Goal: Task Accomplishment & Management: Complete application form

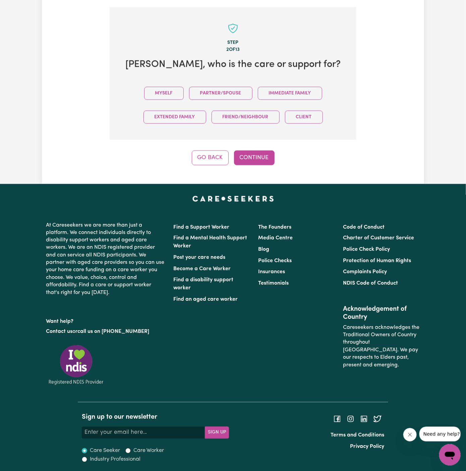
click at [162, 87] on button "Myself" at bounding box center [164, 93] width 40 height 13
click at [257, 155] on button "Continue" at bounding box center [254, 157] width 41 height 15
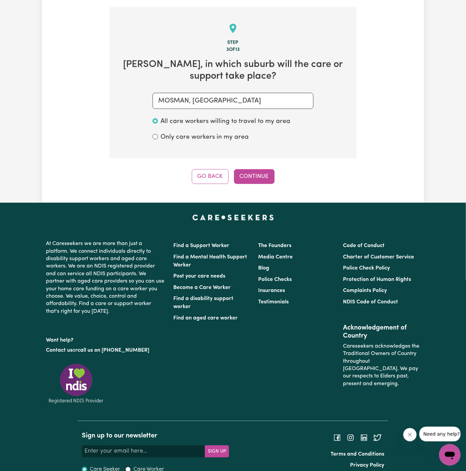
scroll to position [238, 0]
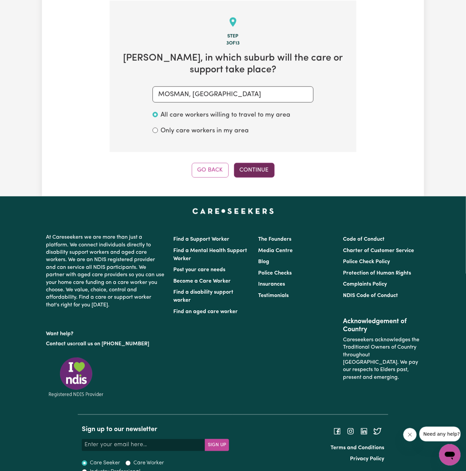
click at [262, 168] on button "Continue" at bounding box center [254, 170] width 41 height 15
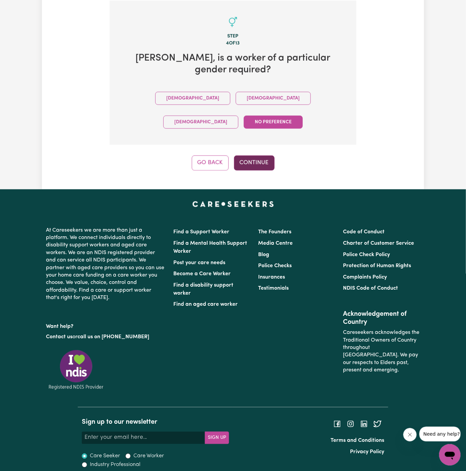
scroll to position [207, 0]
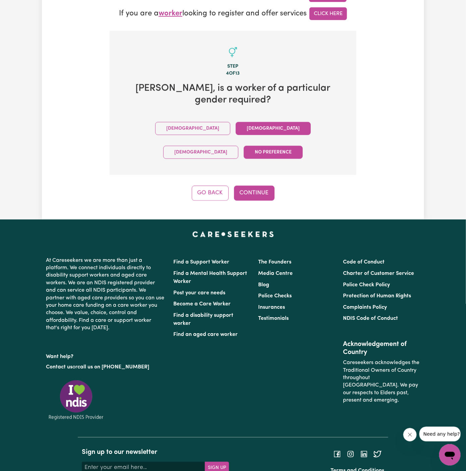
click at [236, 122] on button "Female" at bounding box center [273, 128] width 75 height 13
click at [254, 186] on button "Continue" at bounding box center [254, 193] width 41 height 15
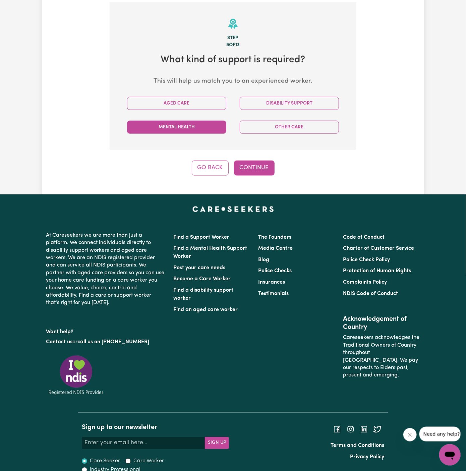
scroll to position [238, 0]
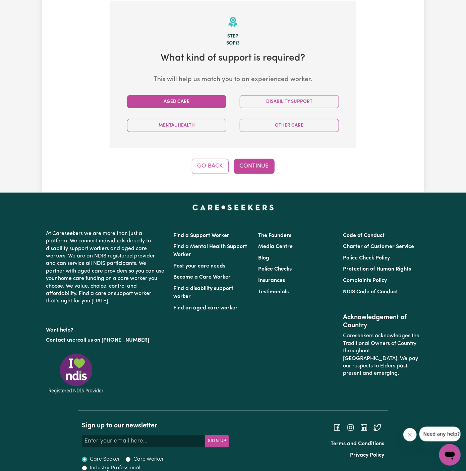
click at [186, 105] on button "Aged Care" at bounding box center [176, 101] width 99 height 13
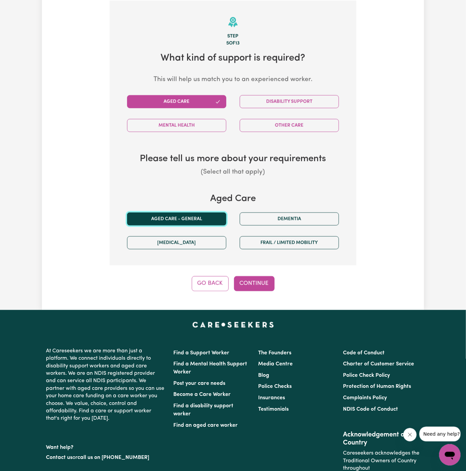
click at [199, 218] on button "Aged care - General" at bounding box center [176, 218] width 99 height 13
click at [239, 280] on button "Continue" at bounding box center [254, 283] width 41 height 15
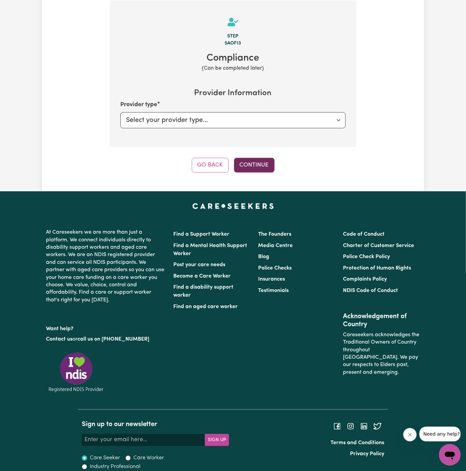
click at [261, 164] on button "Continue" at bounding box center [254, 165] width 41 height 15
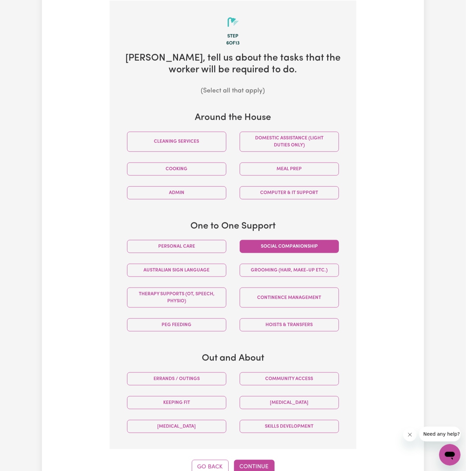
click at [299, 243] on button "Social companionship" at bounding box center [289, 246] width 99 height 13
click at [200, 375] on button "Errands / Outings" at bounding box center [176, 378] width 99 height 13
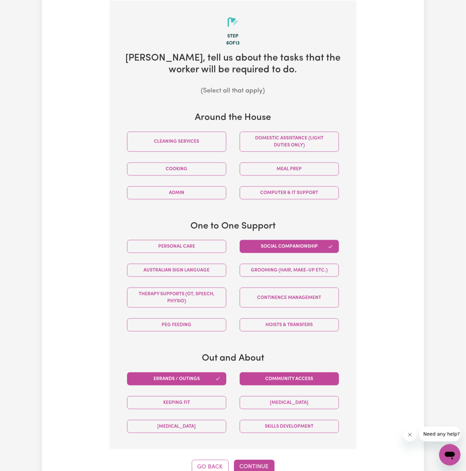
click at [268, 375] on button "Community access" at bounding box center [289, 378] width 99 height 13
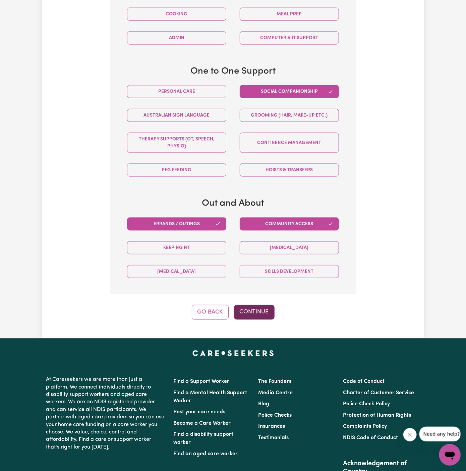
click at [247, 312] on button "Continue" at bounding box center [254, 312] width 41 height 15
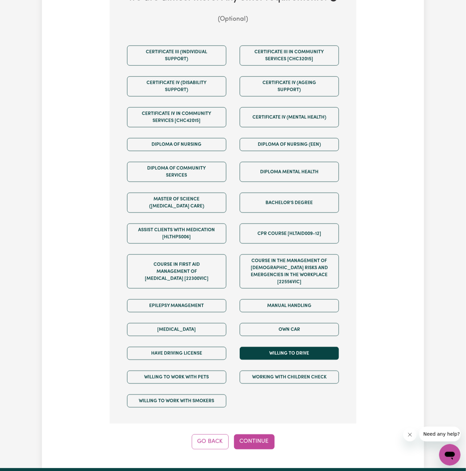
scroll to position [352, 0]
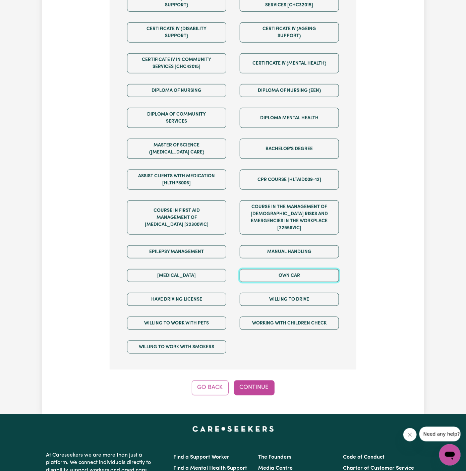
click at [287, 269] on button "Own Car" at bounding box center [289, 275] width 99 height 13
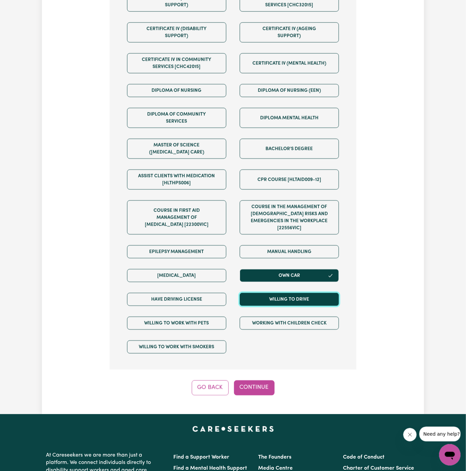
click at [287, 293] on button "Willing to drive" at bounding box center [289, 299] width 99 height 13
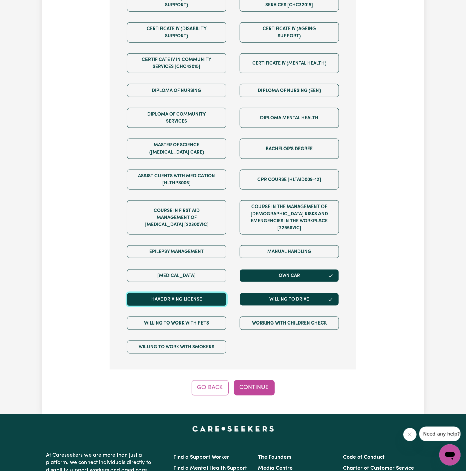
click at [211, 293] on button "Have driving license" at bounding box center [176, 299] width 99 height 13
click at [274, 390] on div "Tell us your care and support requirements Welcome to Careseekers. We are excit…" at bounding box center [233, 43] width 382 height 742
click at [265, 384] on button "Continue" at bounding box center [254, 387] width 41 height 15
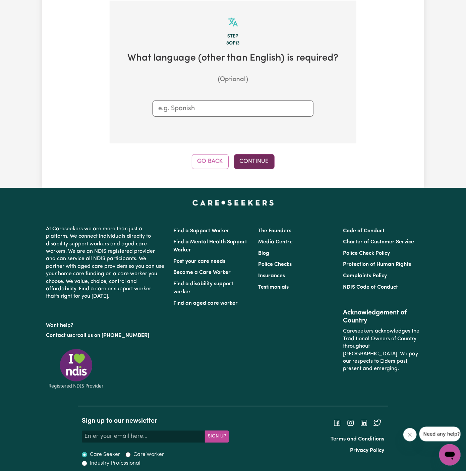
click at [248, 158] on button "Continue" at bounding box center [254, 161] width 41 height 15
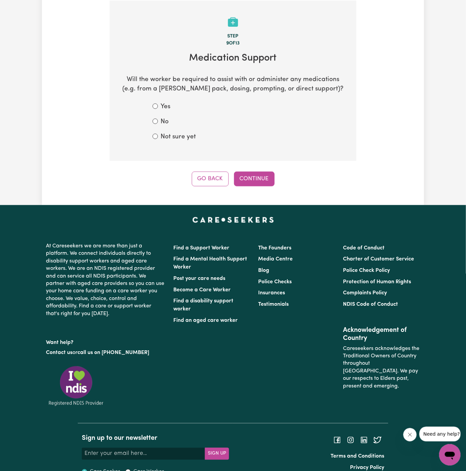
click at [164, 125] on label "No" at bounding box center [164, 122] width 8 height 10
click at [158, 124] on input "No" at bounding box center [154, 121] width 5 height 5
radio input "true"
click at [255, 177] on button "Continue" at bounding box center [254, 179] width 41 height 15
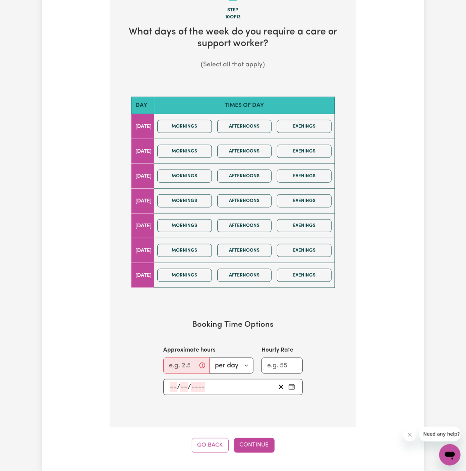
scroll to position [266, 0]
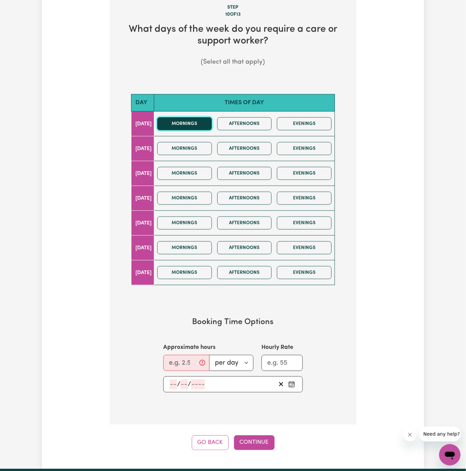
click at [193, 127] on button "Mornings" at bounding box center [184, 123] width 55 height 13
click at [245, 129] on button "Afternoons" at bounding box center [244, 123] width 55 height 13
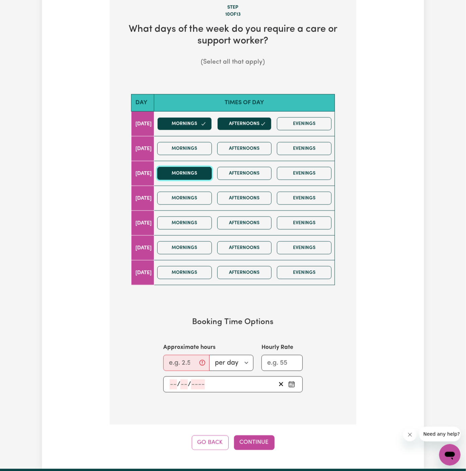
click at [210, 175] on button "Mornings" at bounding box center [184, 173] width 55 height 13
click at [243, 175] on button "Afternoons" at bounding box center [244, 173] width 55 height 13
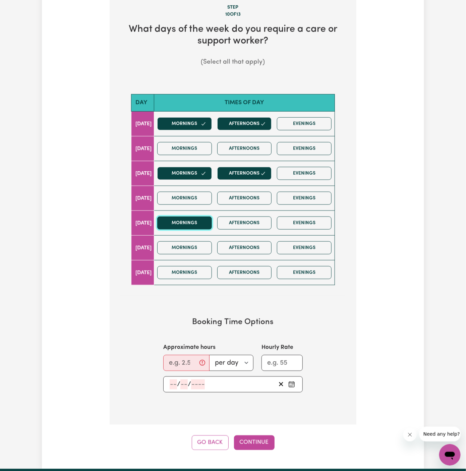
click at [205, 221] on button "Mornings" at bounding box center [184, 222] width 55 height 13
click at [249, 224] on button "Afternoons" at bounding box center [244, 222] width 55 height 13
click at [180, 361] on input "Approximate hours" at bounding box center [186, 363] width 46 height 16
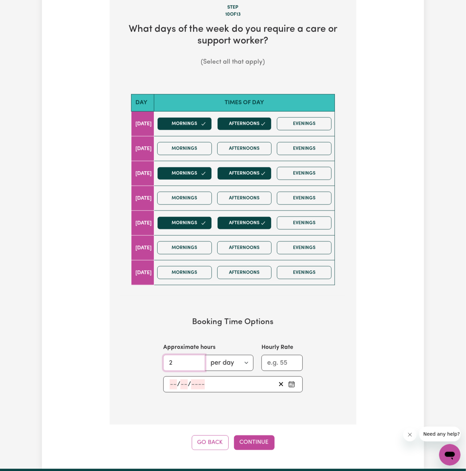
type input "2"
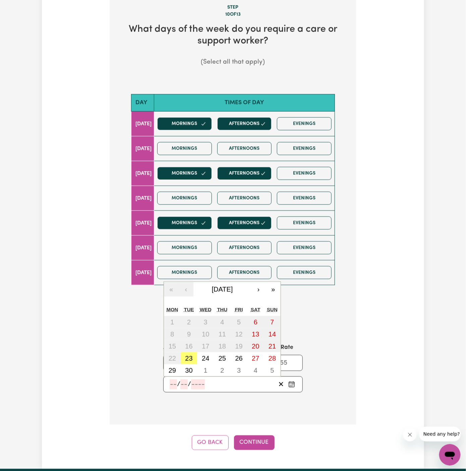
click at [175, 385] on input "number" at bounding box center [173, 384] width 7 height 10
click at [258, 284] on button "›" at bounding box center [258, 289] width 15 height 15
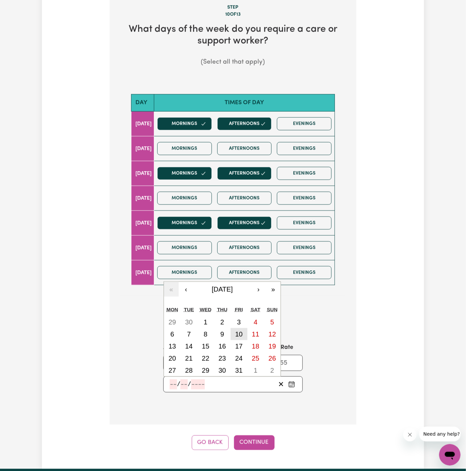
click at [244, 328] on button "10" at bounding box center [239, 334] width 17 height 12
type input "2025-10-10"
type input "10"
type input "2025"
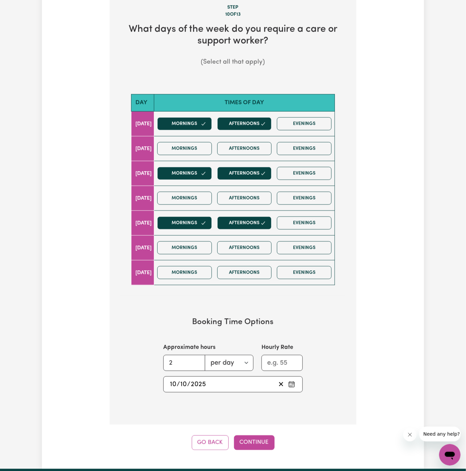
click at [241, 429] on div "Step 10 of 13 What days of the week do you require a care or support worker? (S…" at bounding box center [233, 211] width 247 height 478
click at [244, 436] on button "Continue" at bounding box center [254, 442] width 41 height 15
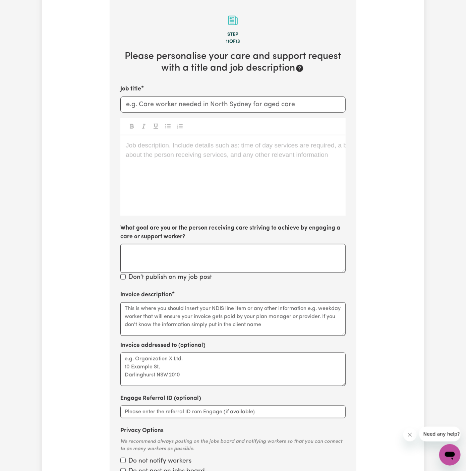
scroll to position [238, 0]
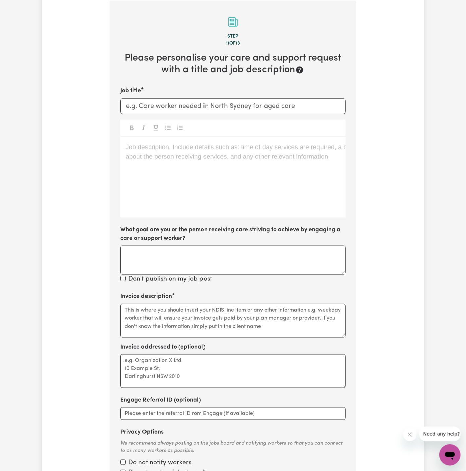
click at [192, 156] on div "Job description. Include details such as: time of day services are required, a …" at bounding box center [232, 177] width 225 height 80
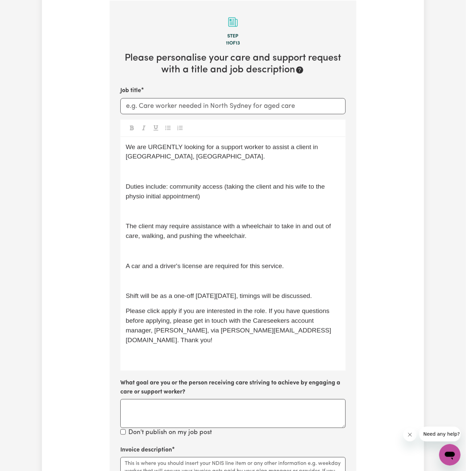
click at [158, 286] on div "We are URGENTLY looking for a support worker to assist a client in North Kellyv…" at bounding box center [232, 254] width 225 height 234
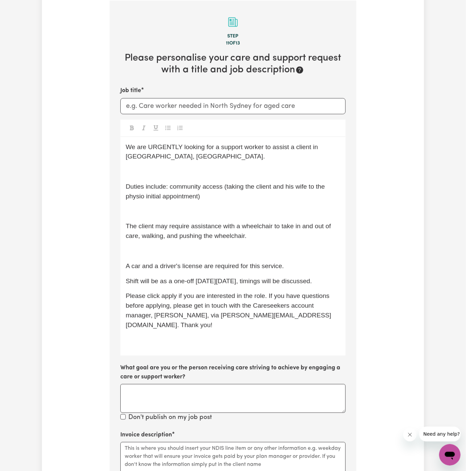
drag, startPoint x: 215, startPoint y: 212, endPoint x: 203, endPoint y: 210, distance: 12.2
click at [203, 210] on p "﻿" at bounding box center [233, 212] width 214 height 10
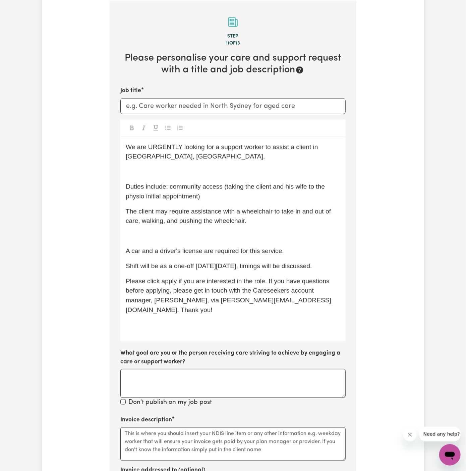
click at [194, 186] on span "Duties include: community access (taking the client and his wife to the physio …" at bounding box center [226, 191] width 201 height 17
click at [220, 188] on span "Duties include: community access (taking the client and his wife to the physio …" at bounding box center [226, 191] width 201 height 17
drag, startPoint x: 225, startPoint y: 186, endPoint x: 228, endPoint y: 196, distance: 9.8
click at [228, 196] on p "Duties include: community access (taking the client and his wife to the physio …" at bounding box center [233, 191] width 214 height 19
drag, startPoint x: 225, startPoint y: 188, endPoint x: 225, endPoint y: 201, distance: 13.4
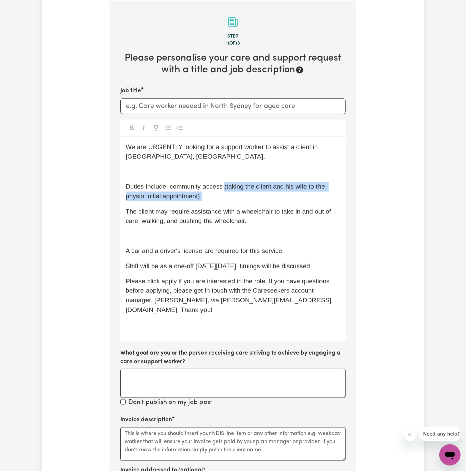
click at [225, 201] on div "We are URGENTLY looking for a support worker to assist a client in North Kellyv…" at bounding box center [232, 239] width 225 height 204
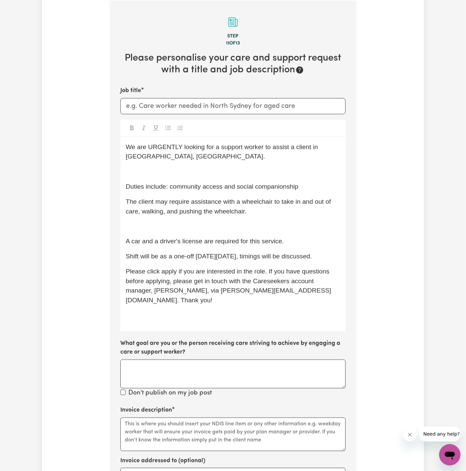
click at [236, 209] on span "The client may require assistance with a wheelchair to take in and out of care,…" at bounding box center [229, 206] width 207 height 17
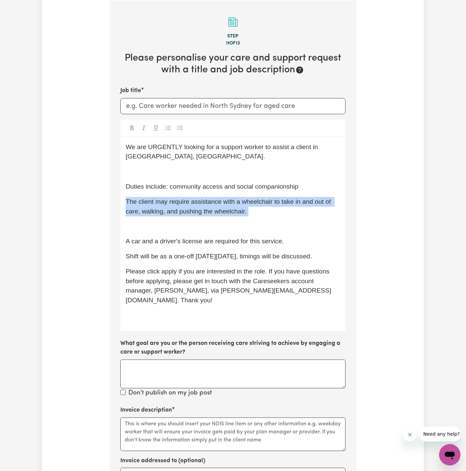
click at [236, 209] on span "The client may require assistance with a wheelchair to take in and out of care,…" at bounding box center [229, 206] width 207 height 17
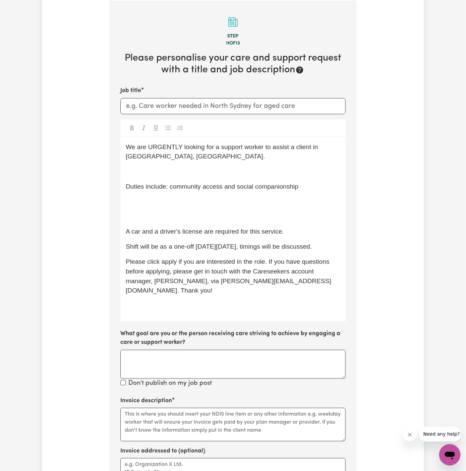
click at [200, 215] on p "﻿" at bounding box center [233, 217] width 214 height 10
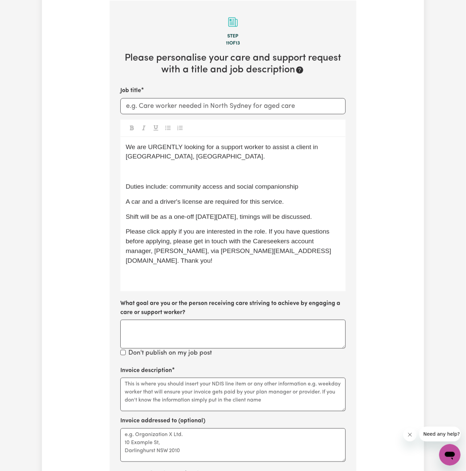
click at [199, 163] on div "We are URGENTLY looking for a support worker to assist a client in North Kellyv…" at bounding box center [232, 214] width 225 height 154
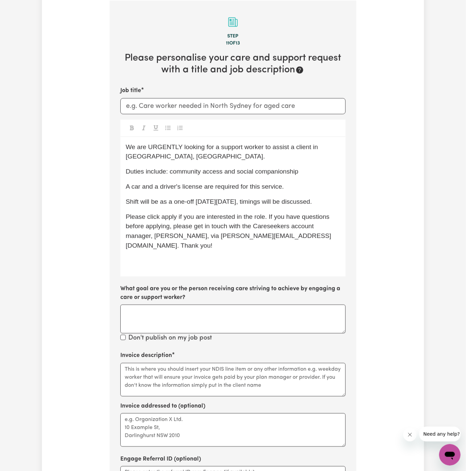
click at [173, 151] on p "We are URGENTLY looking for a support worker to assist a client in North Kellyv…" at bounding box center [233, 151] width 214 height 19
click at [173, 151] on p "We are looking for a support worker to assist a client in North Kellyville, NSW." at bounding box center [233, 151] width 214 height 19
click at [173, 151] on p "We are looking or a support worker to assist a client in North Kellyville, NSW." at bounding box center [233, 151] width 214 height 19
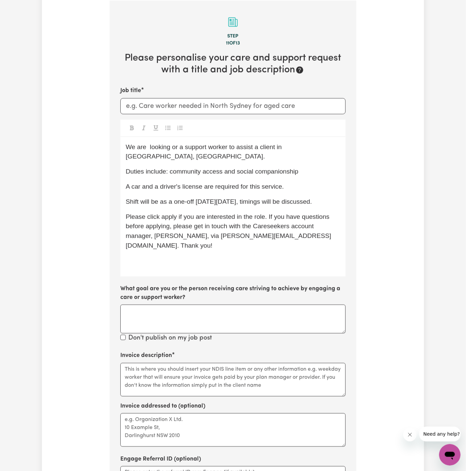
click at [163, 148] on span "We are looking or a support worker to assist a client in North Kellyville, NSW." at bounding box center [205, 151] width 158 height 17
click at [171, 148] on span "We are looking or a support worker to assist a client in North Kellyville, NSW." at bounding box center [204, 151] width 156 height 17
click at [199, 177] on div "We are looking for a support worker to assist a client in North Kellyville, NSW…" at bounding box center [232, 206] width 225 height 139
click at [183, 147] on span "We are looking for a support worker to assist a client in North Kellyville, NSW." at bounding box center [205, 151] width 158 height 17
click at [220, 209] on div "We are looking for a fensupport worker to assist a client in North Kellyville, …" at bounding box center [232, 206] width 225 height 139
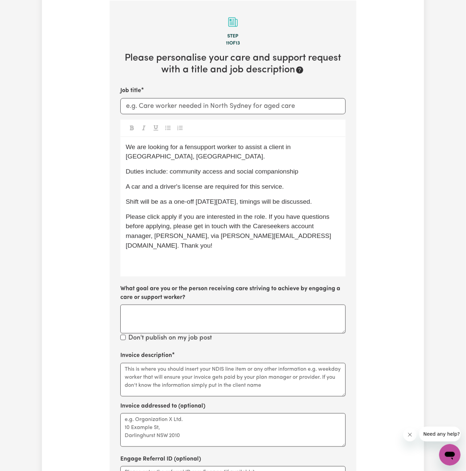
click at [192, 146] on span "We are looking for a fensupport worker to assist a client in North Kellyville, …" at bounding box center [209, 151] width 167 height 17
click at [223, 159] on p "We are looking for a female support worker to assist a client in North Kellyvil…" at bounding box center [233, 151] width 214 height 19
drag, startPoint x: 304, startPoint y: 146, endPoint x: 321, endPoint y: 153, distance: 18.4
click at [321, 153] on p "We are looking for a female support worker to assist a client in North Kellyvil…" at bounding box center [233, 151] width 214 height 19
click at [324, 154] on p "We are looking for a female support worker to assist a client in Mosman, NSW." at bounding box center [233, 151] width 214 height 19
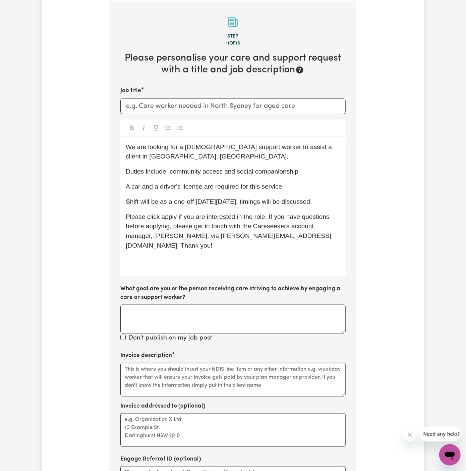
click at [272, 183] on span "A car and a driver's license are required for this service." at bounding box center [205, 186] width 158 height 7
click at [236, 178] on div "We are looking for a female support worker to assist a client in Mosman, NSW. D…" at bounding box center [232, 206] width 225 height 139
click at [301, 176] on div "We are looking for a female support worker to assist a client in Mosman, NSW. D…" at bounding box center [232, 206] width 225 height 139
click at [234, 172] on span "Duties include: community access and social companionship" at bounding box center [212, 171] width 173 height 7
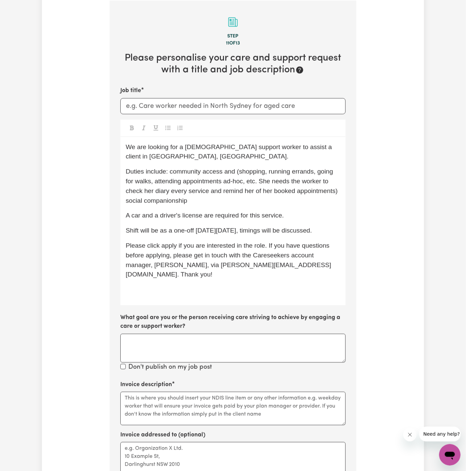
click at [290, 219] on p "A car and a driver's license are required for this service." at bounding box center [233, 216] width 214 height 10
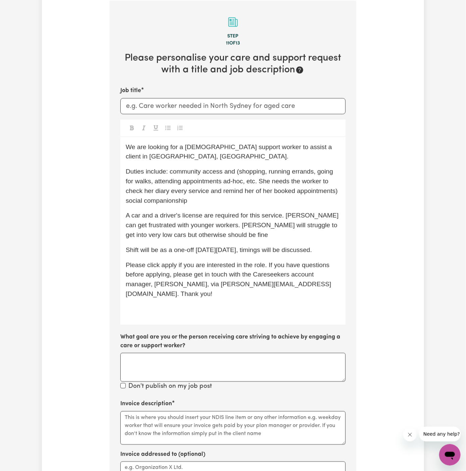
click at [294, 216] on span "A car and a driver's license are required for this service. Irene can get frust…" at bounding box center [233, 225] width 214 height 26
drag, startPoint x: 235, startPoint y: 224, endPoint x: 297, endPoint y: 216, distance: 63.3
click at [297, 216] on span "A car and a driver's license are required for this service. She can get frustra…" at bounding box center [232, 225] width 213 height 26
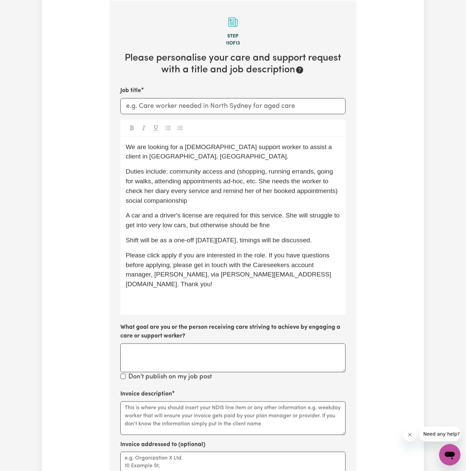
click at [274, 229] on p "A car and a driver's license are required for this service. She will struggle t…" at bounding box center [233, 220] width 214 height 19
click at [136, 203] on span "Duties include: community access and (shopping, running errands, going for walk…" at bounding box center [233, 186] width 214 height 36
click at [341, 192] on div "We are looking for a female support worker to assist a client in Mosman, NSW. D…" at bounding box center [232, 226] width 225 height 178
click at [237, 193] on span "Duties include: community access and (shopping, running errands, going for walk…" at bounding box center [232, 186] width 213 height 36
click at [220, 209] on div "We are looking for a female support worker to assist a client in Mosman, NSW. D…" at bounding box center [232, 226] width 225 height 178
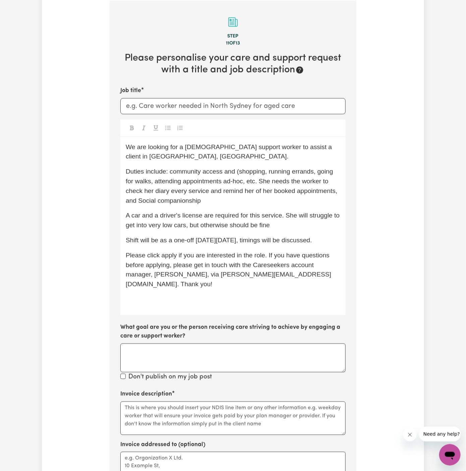
click at [141, 200] on span "Duties include: community access and (shopping, running errands, going for walk…" at bounding box center [232, 186] width 213 height 36
click at [168, 212] on span "A car and a driver's license are required for this service. She will struggle t…" at bounding box center [234, 220] width 216 height 17
click at [214, 218] on span "A car and a driver's license are required for this service. She will struggle t…" at bounding box center [234, 220] width 216 height 17
click at [184, 105] on input "Job title" at bounding box center [232, 106] width 225 height 16
paste input "Mosman, NSW"
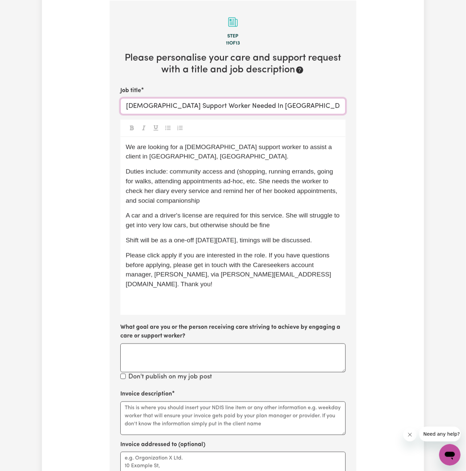
type input "[DEMOGRAPHIC_DATA] Support Worker Needed In [GEOGRAPHIC_DATA], [GEOGRAPHIC_DATA]"
click at [210, 294] on p "﻿" at bounding box center [233, 299] width 214 height 10
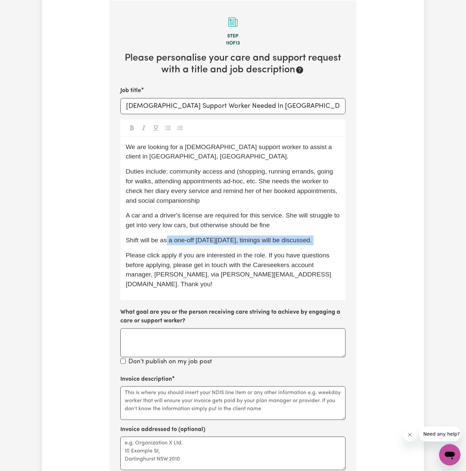
drag, startPoint x: 208, startPoint y: 249, endPoint x: 167, endPoint y: 241, distance: 41.6
click at [167, 241] on div "We are looking for a female support worker to assist a client in Mosman, NSW. D…" at bounding box center [232, 218] width 225 height 163
drag, startPoint x: 167, startPoint y: 241, endPoint x: 327, endPoint y: 234, distance: 160.0
click at [327, 234] on div "We are looking for a female support worker to assist a client in Mosman, NSW. D…" at bounding box center [232, 218] width 225 height 163
drag, startPoint x: 327, startPoint y: 234, endPoint x: 281, endPoint y: 237, distance: 45.3
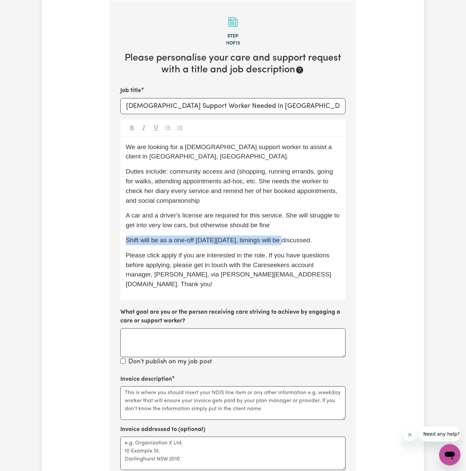
click at [281, 237] on div "We are looking for a female support worker to assist a client in Mosman, NSW. D…" at bounding box center [232, 218] width 225 height 163
click at [238, 247] on div "We are looking for a female support worker to assist a client in Mosman, NSW. D…" at bounding box center [232, 218] width 225 height 163
drag, startPoint x: 161, startPoint y: 242, endPoint x: 333, endPoint y: 241, distance: 171.9
click at [333, 241] on p "Shift will be as a one-off on Thursday, 25/09, timings will be discussed." at bounding box center [233, 241] width 214 height 10
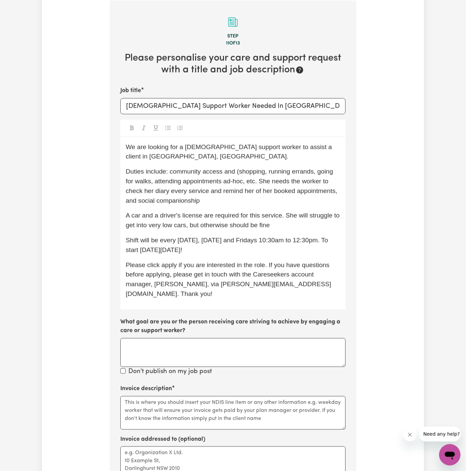
click at [168, 251] on span "Shift will be every Monday, Wednesday and Fridays 10:30am to 12:30pm. To start …" at bounding box center [228, 245] width 204 height 17
click at [237, 252] on p "Shift will be every Monday, Wednesday and Fridays 10:30am to 12:30pm. To start …" at bounding box center [233, 245] width 214 height 19
click at [273, 240] on span "Shift will be every Monday, Wednesday, and Fridays 10:30am to 12:30pm. To start…" at bounding box center [229, 245] width 206 height 17
click at [304, 241] on span "Shift will be every Monday, Wednesday, and Fridays from 10:30am to 12:30pm. To …" at bounding box center [232, 245] width 212 height 17
click at [304, 241] on span "Shift will be every Monday, Wednesday, and Fridays from 10:30 am to 12:30pm. To…" at bounding box center [233, 245] width 214 height 17
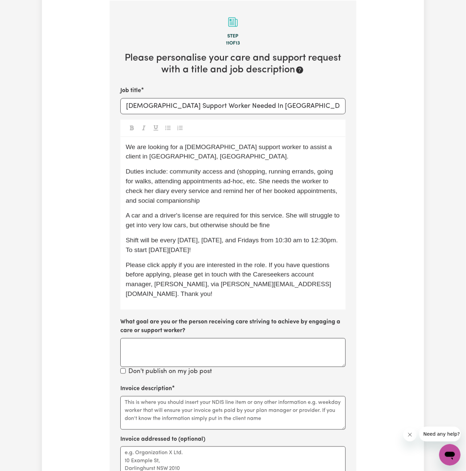
click at [263, 241] on span "Shift will be every Monday, Wednesday, and Fridays from 10:30 am to 12:30pm. To…" at bounding box center [233, 245] width 214 height 17
click at [235, 239] on span "Shift will be every Monday, Wednesday, and Friday from 10:30 am to 12:30pm. To …" at bounding box center [232, 245] width 213 height 17
click at [143, 252] on span "Shift will be every Monday, Wednesday, and Friday from 10:30 am to 12:30pm. To …" at bounding box center [232, 245] width 213 height 17
click at [282, 207] on div "We are looking for a female support worker to assist a client in Mosman, NSW. D…" at bounding box center [232, 223] width 225 height 173
click at [277, 149] on span "We are looking for a female support worker to assist a client in Mosman, NSW." at bounding box center [230, 151] width 208 height 17
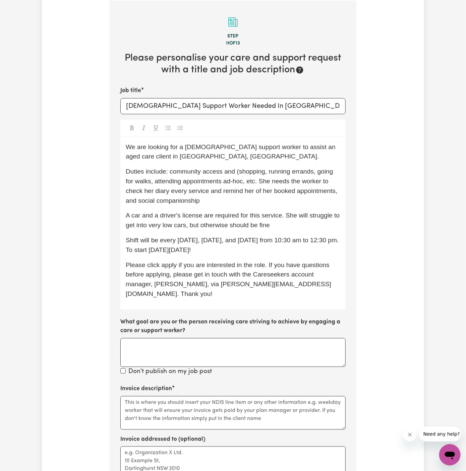
click at [292, 218] on span "A car and a driver's license are required for this service. She will struggle t…" at bounding box center [234, 220] width 216 height 17
click at [265, 222] on span "A car and a driver's license are required for this service. The client will str…" at bounding box center [226, 220] width 200 height 17
click at [232, 245] on p "Shift will be every [DATE], [DATE], and [DATE] from 10:30 am to 12:30 pm. To st…" at bounding box center [233, 245] width 214 height 19
click at [248, 246] on p "Shift will be every [DATE], [DATE], and [DATE] from 10:30 am to 12:30 pm. To st…" at bounding box center [233, 245] width 214 height 19
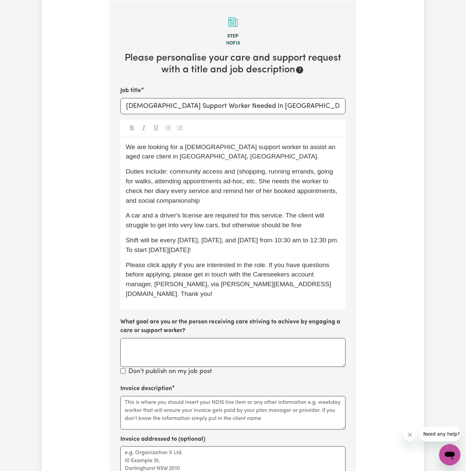
click at [254, 183] on span "Duties include: community access and (shopping, running errands, going for walk…" at bounding box center [232, 186] width 213 height 36
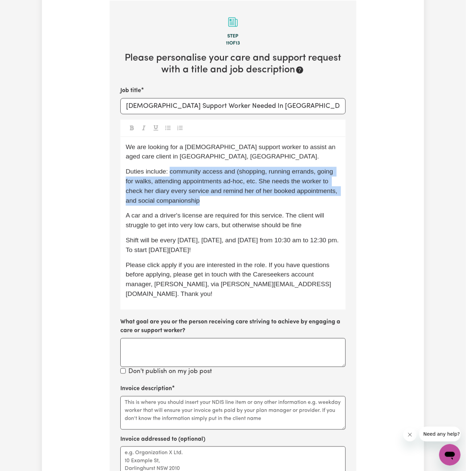
drag, startPoint x: 170, startPoint y: 171, endPoint x: 209, endPoint y: 203, distance: 50.6
click at [209, 203] on p "Duties include: community access and (shopping, running errands, going for walk…" at bounding box center [233, 186] width 214 height 39
copy span "community access and (shopping, running errands, going for walks, attending app…"
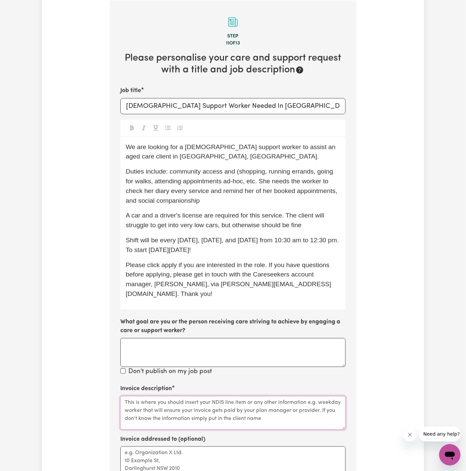
click at [162, 396] on textarea "Invoice description" at bounding box center [232, 413] width 225 height 34
paste textarea "community access and (shopping, running errands, going for walks, attending app…"
drag, startPoint x: 222, startPoint y: 407, endPoint x: 174, endPoint y: 391, distance: 51.7
click at [174, 396] on textarea "community access and (shopping, running errands, going for walks, attending app…" at bounding box center [232, 413] width 225 height 34
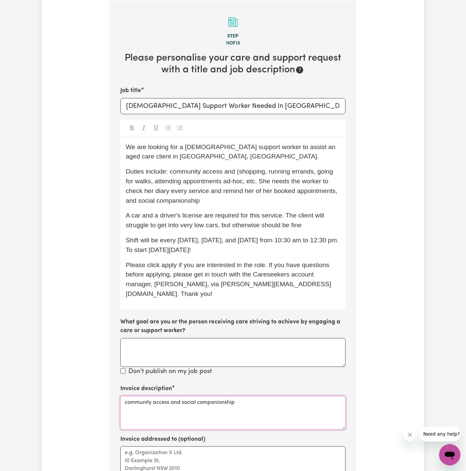
drag, startPoint x: 174, startPoint y: 391, endPoint x: 188, endPoint y: 396, distance: 15.5
click at [174, 396] on textarea "community access and social companionship" at bounding box center [232, 413] width 225 height 34
click at [188, 396] on textarea "community access and social companionship" at bounding box center [232, 413] width 225 height 34
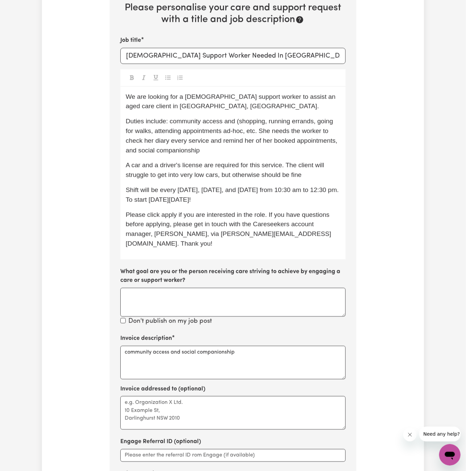
scroll to position [337, 0]
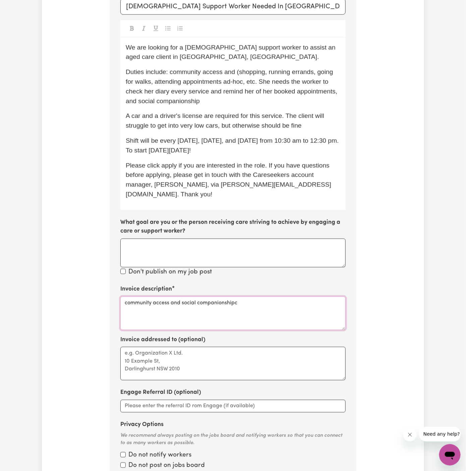
type textarea "community access and social companionship"
click at [168, 359] on textarea "Invoice addressed to (optional)" at bounding box center [232, 364] width 225 height 34
type textarea "c/o Vitality Club"
click at [182, 370] on div "Invoice description community access and social companionship Invoice addressed…" at bounding box center [232, 378] width 225 height 186
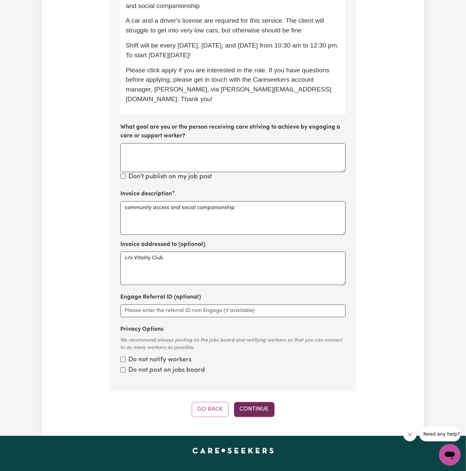
click at [256, 402] on button "Continue" at bounding box center [254, 409] width 41 height 15
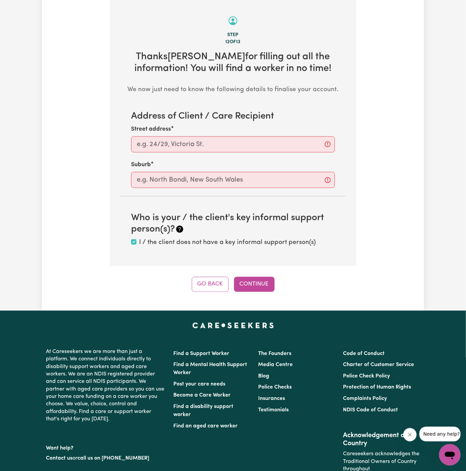
scroll to position [238, 0]
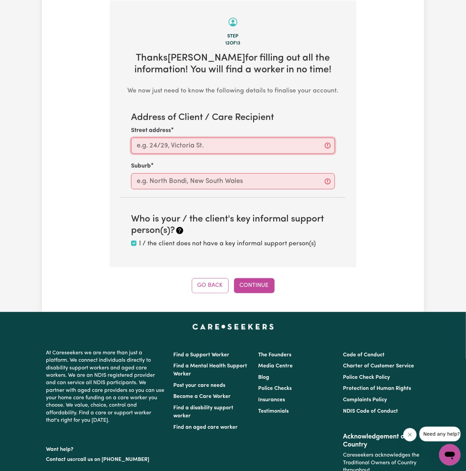
click at [248, 142] on input "Street address" at bounding box center [233, 146] width 204 height 16
paste input "4 Lower Almora Street Mosman NSW 2088 Australia"
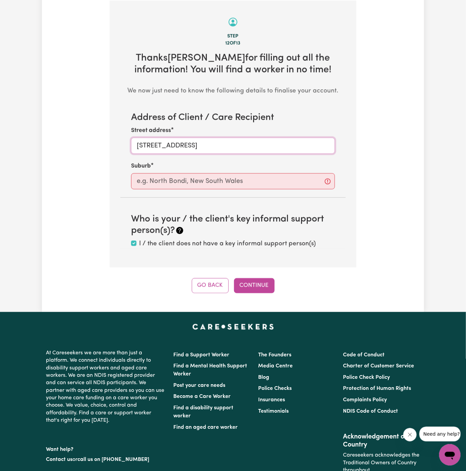
drag, startPoint x: 210, startPoint y: 145, endPoint x: 338, endPoint y: 149, distance: 128.1
click at [338, 149] on section "Address of Client / Care Recipient Street address 4 Lower Almora Street Mosman …" at bounding box center [232, 150] width 225 height 77
type input "4 Lower Almora Street"
click at [276, 174] on input "text" at bounding box center [233, 181] width 204 height 16
paste input "Mosman NSW 2088 Australia"
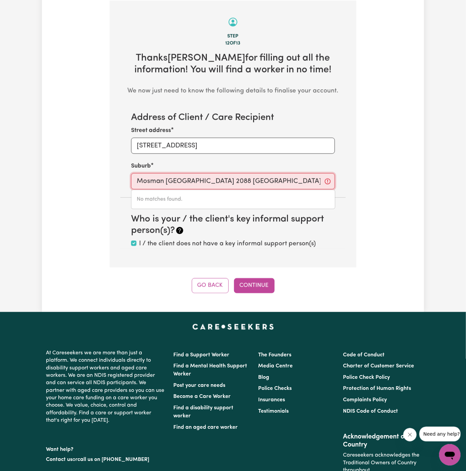
type input "Mosman NSW 2088 Australia"
click at [138, 145] on input "4 Lower Almora Street" at bounding box center [233, 146] width 204 height 16
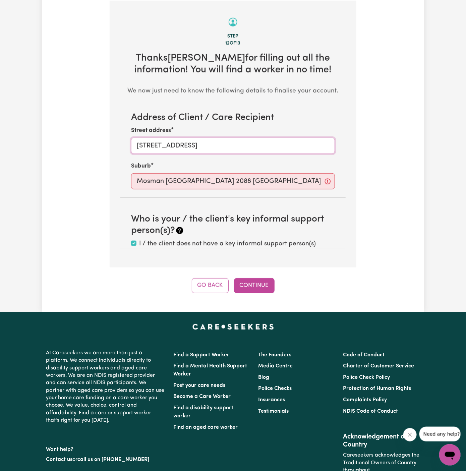
type input "4 Lower Almora Street"
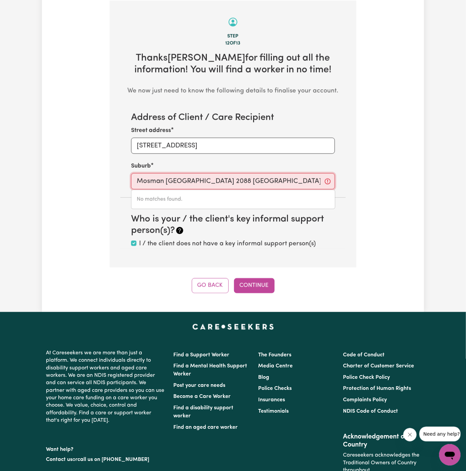
drag, startPoint x: 163, startPoint y: 181, endPoint x: 303, endPoint y: 179, distance: 140.4
click at [303, 179] on input "Mosman NSW 2088 Australia" at bounding box center [233, 181] width 204 height 16
type input "Mosman"
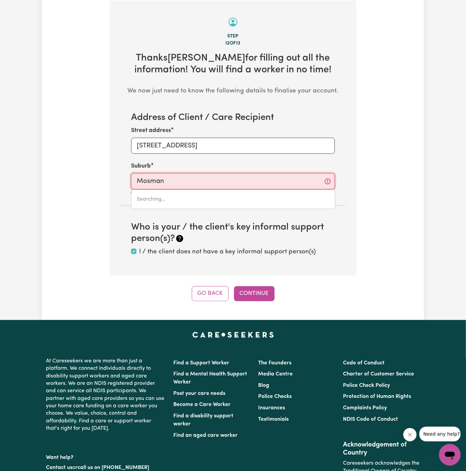
type input "Mosman, New South Wales, 2088"
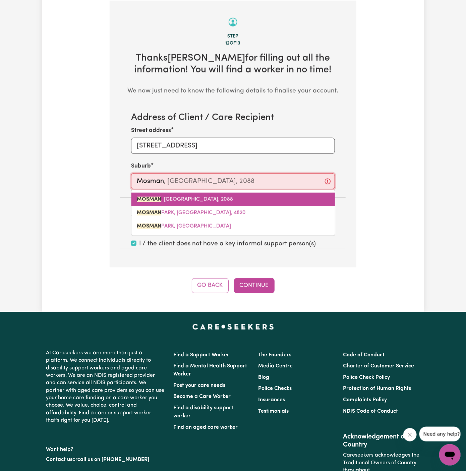
click at [235, 201] on link "MOSMAN , New South Wales, 2088" at bounding box center [232, 199] width 203 height 13
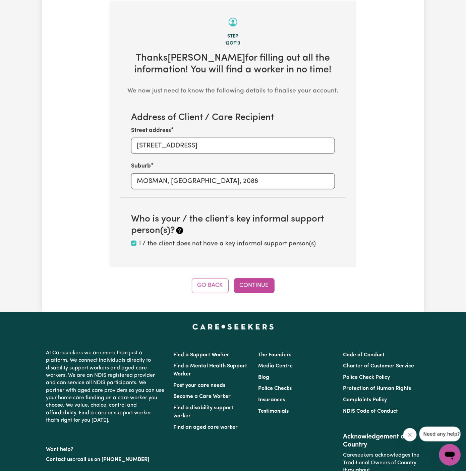
click at [274, 281] on div "Go Back Continue" at bounding box center [233, 285] width 247 height 15
click at [259, 285] on button "Continue" at bounding box center [254, 285] width 41 height 15
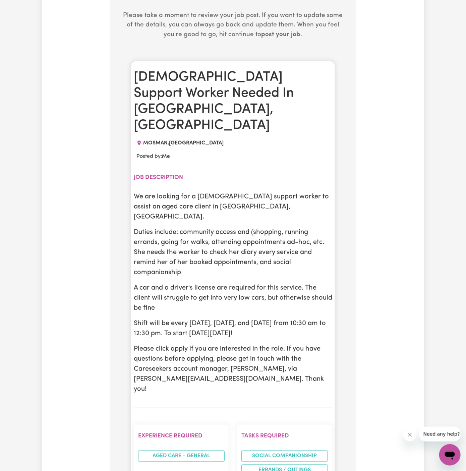
scroll to position [318, 0]
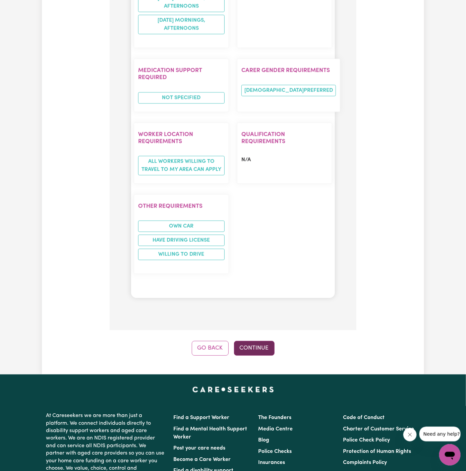
click at [254, 341] on button "Continue" at bounding box center [254, 348] width 41 height 15
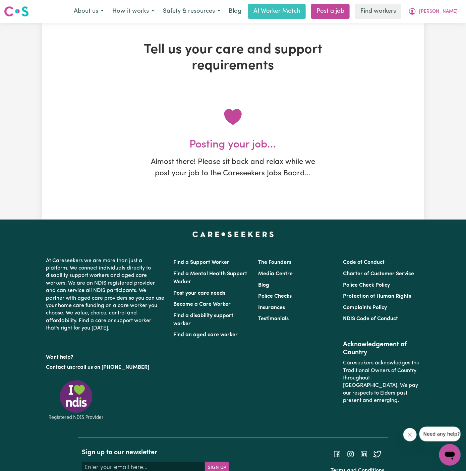
scroll to position [0, 0]
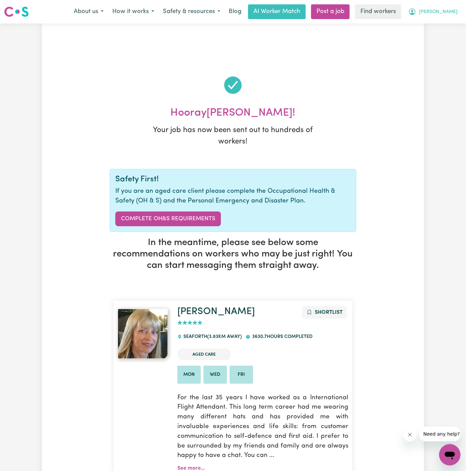
click at [450, 12] on span "[PERSON_NAME]" at bounding box center [438, 11] width 39 height 7
click at [448, 24] on link "My Dashboard" at bounding box center [434, 26] width 53 height 13
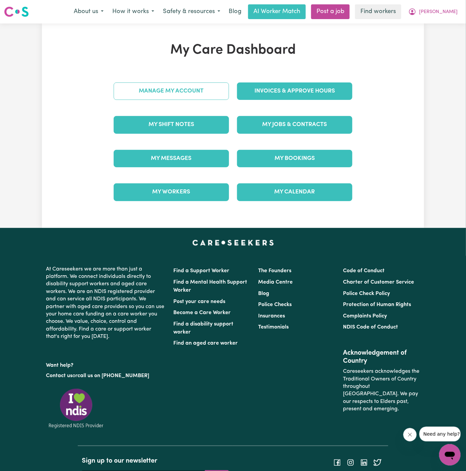
click at [180, 84] on div "My Care Dashboard Manage My Account Invoices & Approve Hours My Shift Notes My …" at bounding box center [233, 125] width 255 height 167
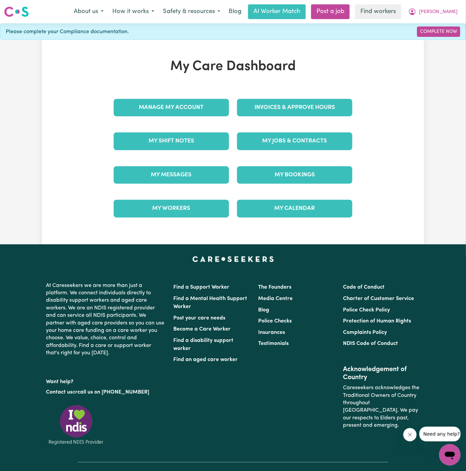
click at [181, 94] on div "Manage My Account" at bounding box center [171, 108] width 123 height 34
click at [186, 105] on link "Manage My Account" at bounding box center [171, 107] width 115 height 17
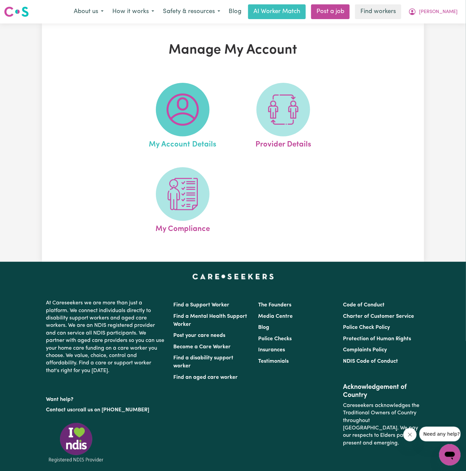
click at [187, 110] on img at bounding box center [183, 109] width 32 height 32
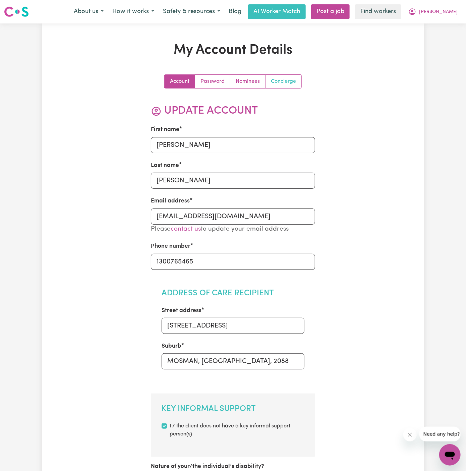
click at [285, 83] on link "Concierge" at bounding box center [283, 81] width 36 height 13
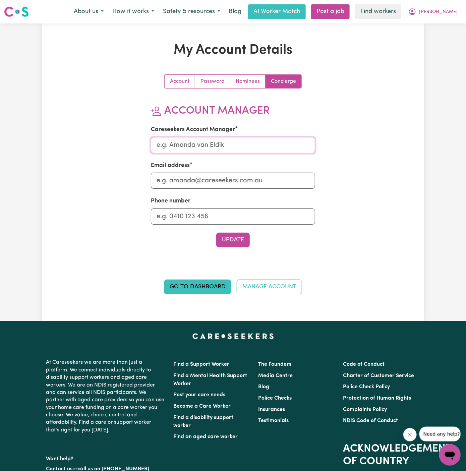
click at [221, 143] on input "Careseekers Account Manager" at bounding box center [233, 145] width 165 height 16
type input "Annie"
click at [232, 187] on input "Email address" at bounding box center [233, 181] width 165 height 16
type input "annie@careseekers.com.au"
click at [234, 217] on input "Phone number" at bounding box center [233, 216] width 165 height 16
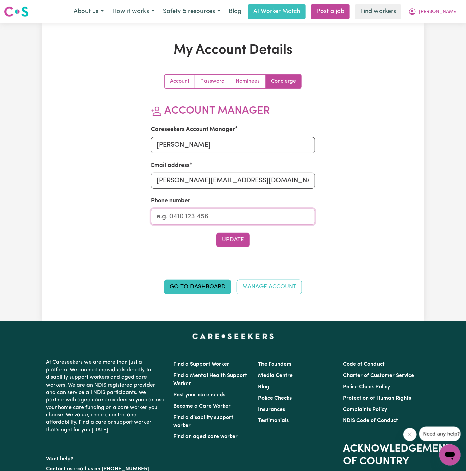
type input "1300765465"
click at [240, 240] on button "Update" at bounding box center [233, 240] width 34 height 15
click at [449, 10] on span "[PERSON_NAME]" at bounding box center [438, 11] width 39 height 7
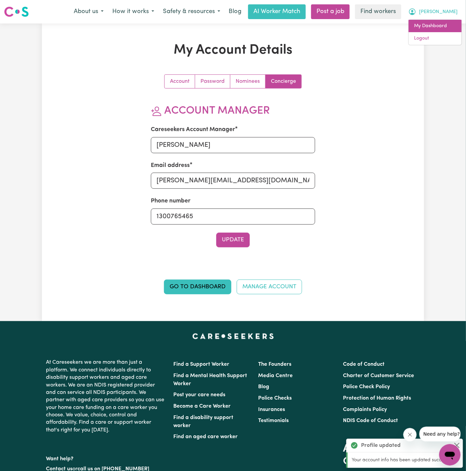
click at [449, 25] on link "My Dashboard" at bounding box center [434, 26] width 53 height 13
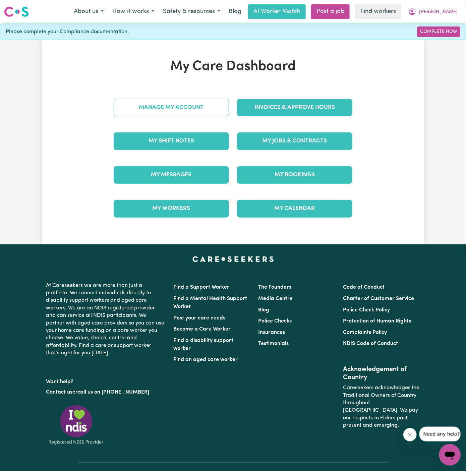
click at [204, 115] on link "Manage My Account" at bounding box center [171, 107] width 115 height 17
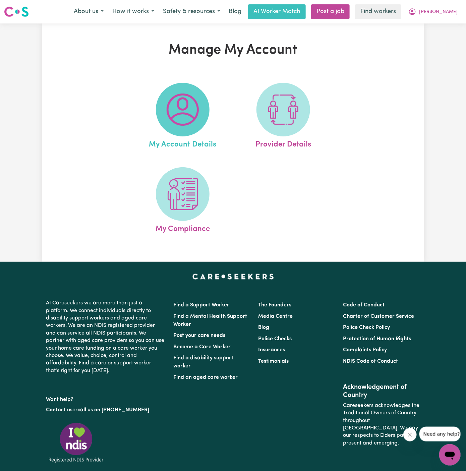
click at [190, 107] on img at bounding box center [183, 109] width 32 height 32
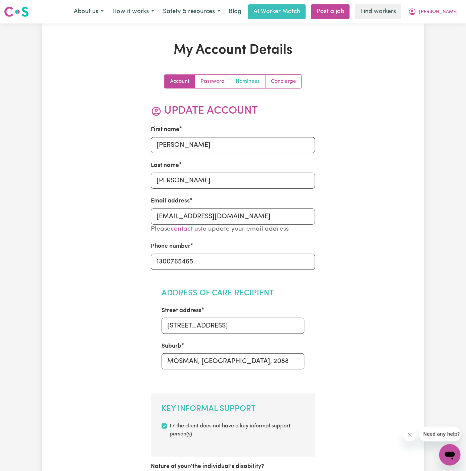
click at [247, 82] on link "Nominees" at bounding box center [247, 81] width 35 height 13
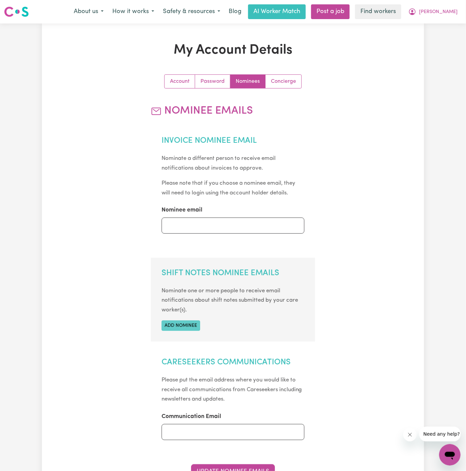
click at [181, 323] on button "Add nominee" at bounding box center [180, 325] width 39 height 10
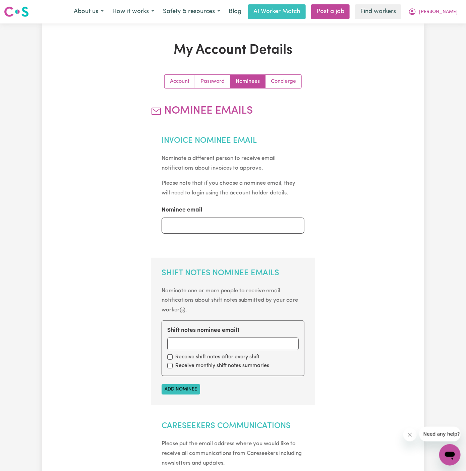
click at [183, 350] on div "Shift notes nominee email 1 Receive shift notes after every shift Receive month…" at bounding box center [232, 348] width 143 height 56
click at [189, 341] on input "Shift notes nominee email 1" at bounding box center [233, 343] width 132 height 13
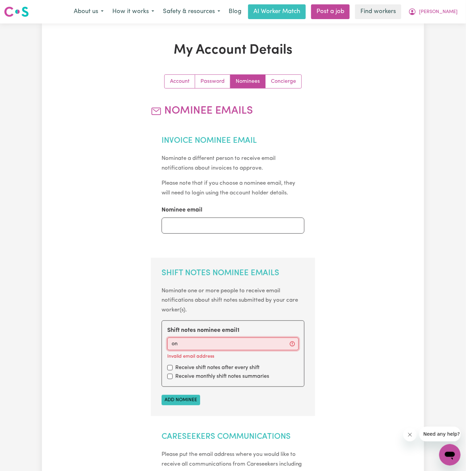
type input "o"
type input "n"
type input "info@vitalityclub.com.au"
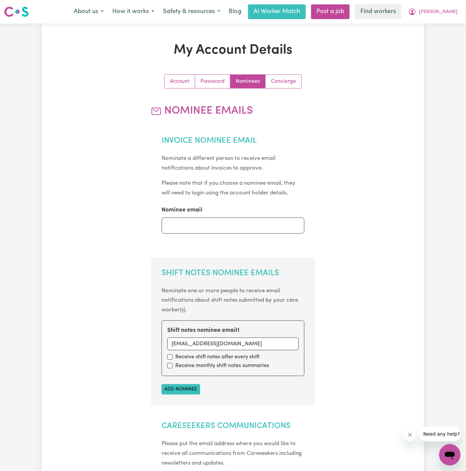
click at [170, 359] on div "Receive shift notes after every shift" at bounding box center [233, 357] width 132 height 8
click at [170, 368] on div "Receive monthly shift notes summaries" at bounding box center [233, 366] width 132 height 8
click at [170, 356] on input "checkbox" at bounding box center [169, 356] width 5 height 5
checkbox input "true"
click at [170, 362] on div "Receive monthly shift notes summaries" at bounding box center [233, 366] width 132 height 8
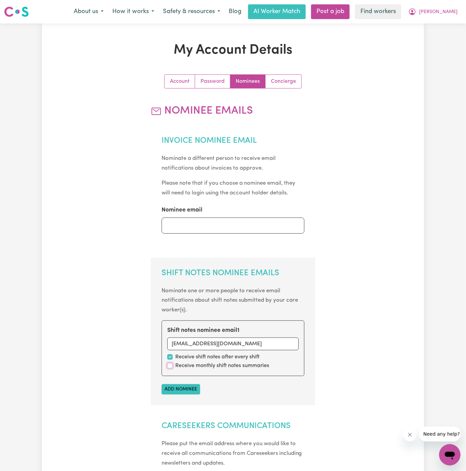
click at [170, 365] on input "checkbox" at bounding box center [169, 365] width 5 height 5
checkbox input "true"
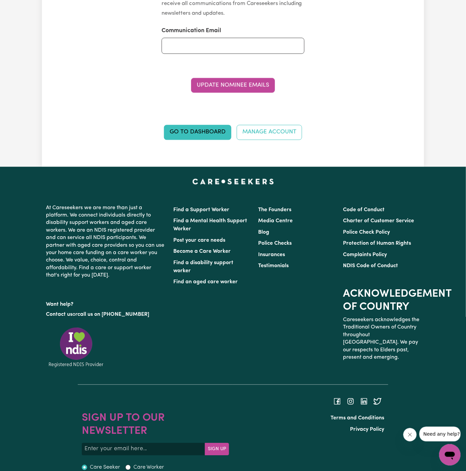
scroll to position [462, 0]
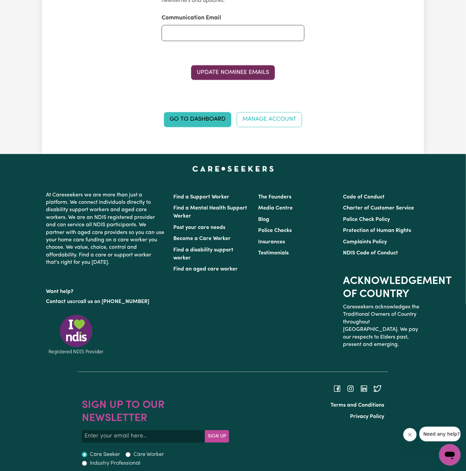
click at [233, 73] on button "Update Nominee Emails" at bounding box center [233, 72] width 84 height 15
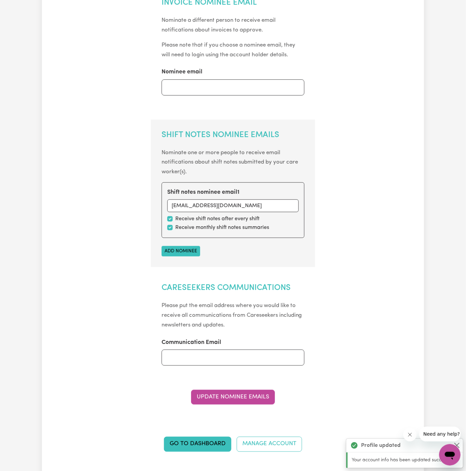
scroll to position [0, 0]
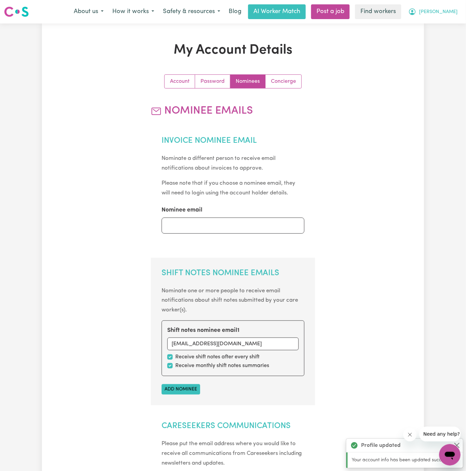
click at [450, 12] on span "[PERSON_NAME]" at bounding box center [438, 11] width 39 height 7
click at [450, 20] on link "My Dashboard" at bounding box center [434, 26] width 53 height 13
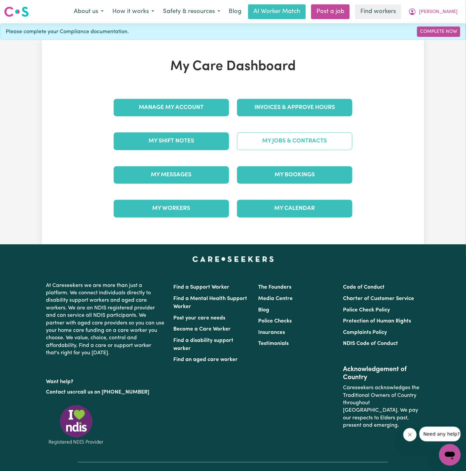
click at [296, 140] on link "My Jobs & Contracts" at bounding box center [294, 140] width 115 height 17
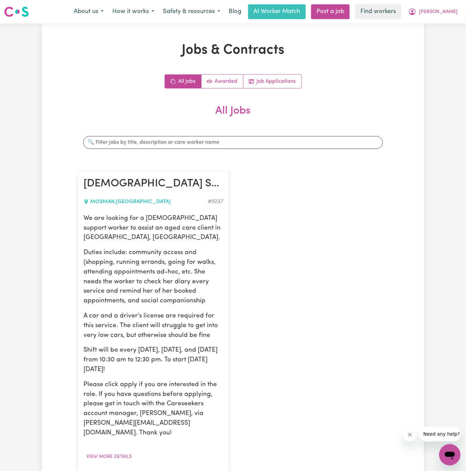
click at [135, 248] on p "Duties include: community access and (shopping, running errands, going for walk…" at bounding box center [153, 277] width 140 height 58
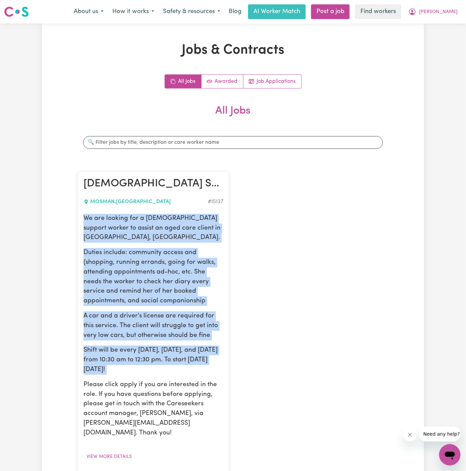
drag, startPoint x: 84, startPoint y: 219, endPoint x: 171, endPoint y: 368, distance: 172.7
click at [171, 368] on div "We are looking for a female support worker to assist an aged care client in Mos…" at bounding box center [153, 326] width 140 height 224
copy div "We are looking for a female support worker to assist an aged care client in Mos…"
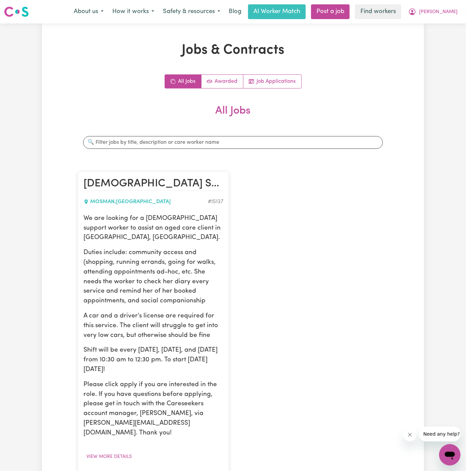
click at [271, 169] on div "Female Support Worker Needed In Mosman, NSW MOSMAN , New South Wales # 15137 We…" at bounding box center [233, 332] width 318 height 335
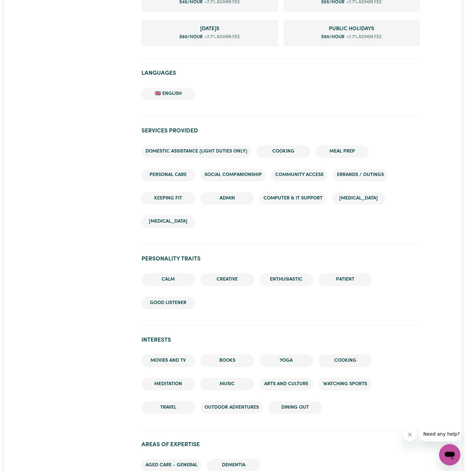
scroll to position [718, 0]
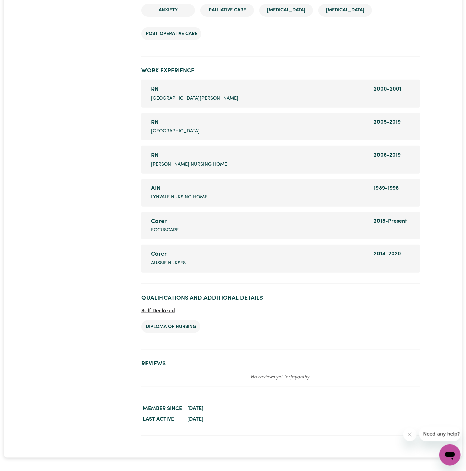
scroll to position [988, 0]
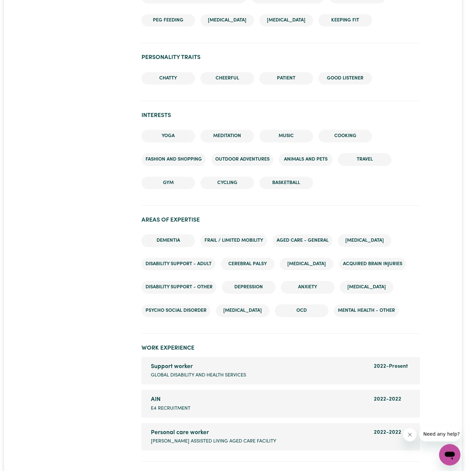
scroll to position [908, 0]
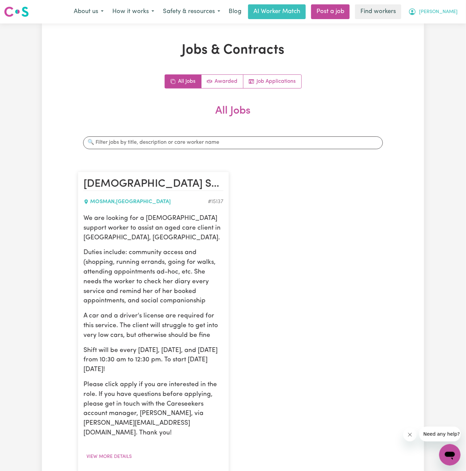
click at [457, 8] on button "[PERSON_NAME]" at bounding box center [433, 12] width 58 height 14
click at [447, 24] on link "My Dashboard" at bounding box center [434, 26] width 53 height 13
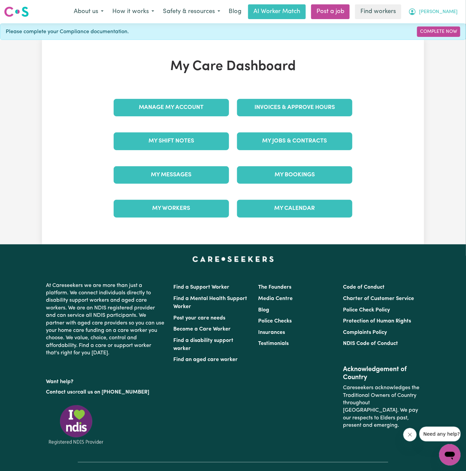
click at [447, 15] on span "[PERSON_NAME]" at bounding box center [438, 11] width 39 height 7
click at [290, 150] on div "My Jobs & Contracts" at bounding box center [294, 141] width 123 height 34
click at [307, 133] on link "My Jobs & Contracts" at bounding box center [294, 140] width 115 height 17
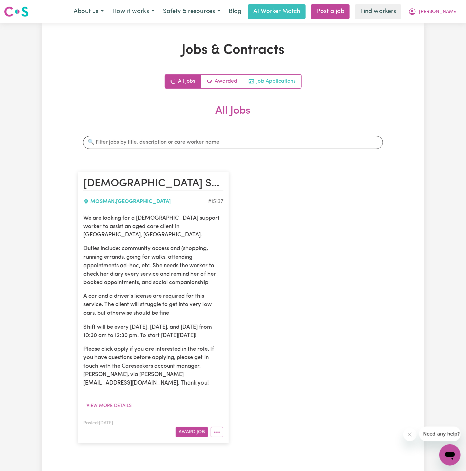
click at [284, 83] on link "Job Applications" at bounding box center [272, 81] width 58 height 13
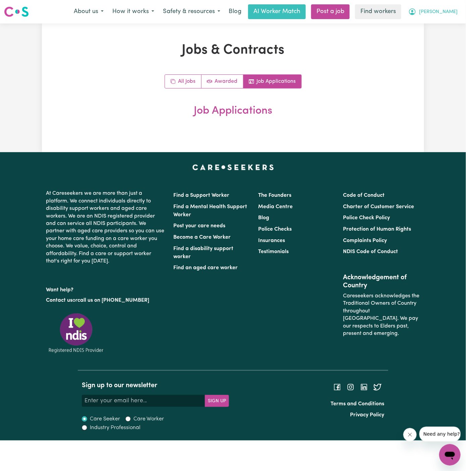
click at [448, 14] on span "[PERSON_NAME]" at bounding box center [438, 11] width 39 height 7
click at [448, 26] on link "My Dashboard" at bounding box center [434, 26] width 53 height 13
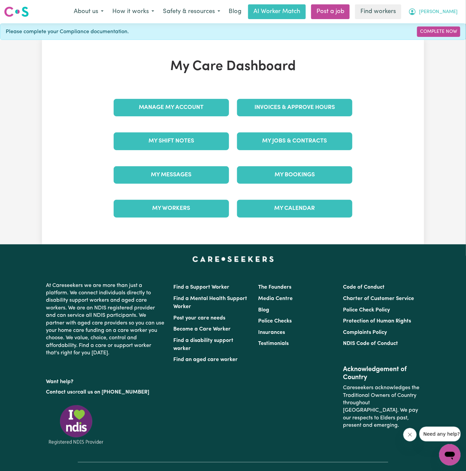
click at [450, 9] on span "[PERSON_NAME]" at bounding box center [438, 11] width 39 height 7
click at [450, 32] on link "Logout" at bounding box center [434, 38] width 53 height 13
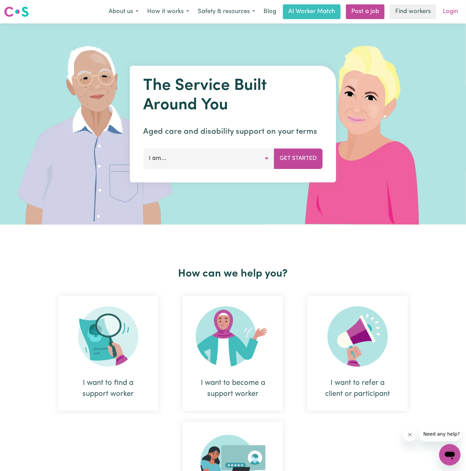
click at [456, 11] on link "Login" at bounding box center [450, 11] width 23 height 15
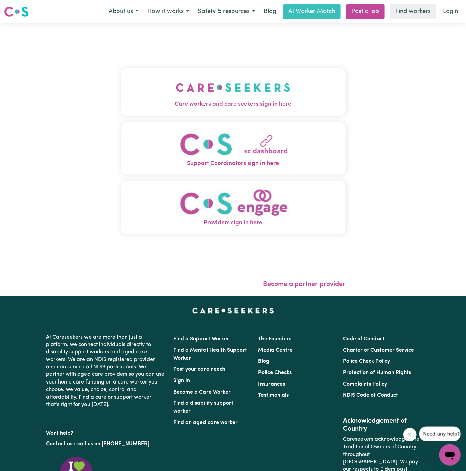
click at [249, 83] on img "Care workers and care seekers sign in here" at bounding box center [233, 87] width 114 height 25
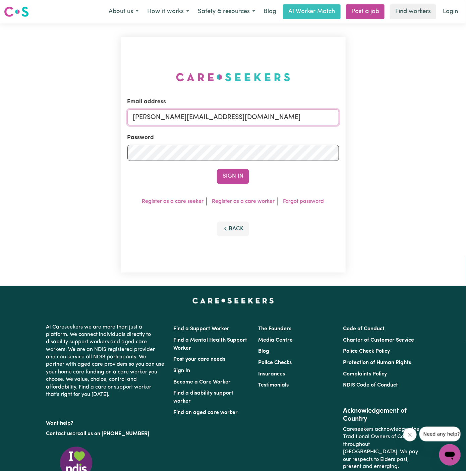
click at [224, 113] on input "[PERSON_NAME][EMAIL_ADDRESS][DOMAIN_NAME]" at bounding box center [232, 117] width 211 height 16
drag, startPoint x: 166, startPoint y: 118, endPoint x: 382, endPoint y: 121, distance: 215.8
click at [382, 121] on div "Email address [EMAIL_ADDRESS][PERSON_NAME][DOMAIN_NAME] Password Sign In Regist…" at bounding box center [233, 154] width 466 height 262
type input "[EMAIL_ADDRESS][DOMAIN_NAME]"
click at [231, 174] on button "Sign In" at bounding box center [233, 176] width 32 height 15
